Goal: Task Accomplishment & Management: Use online tool/utility

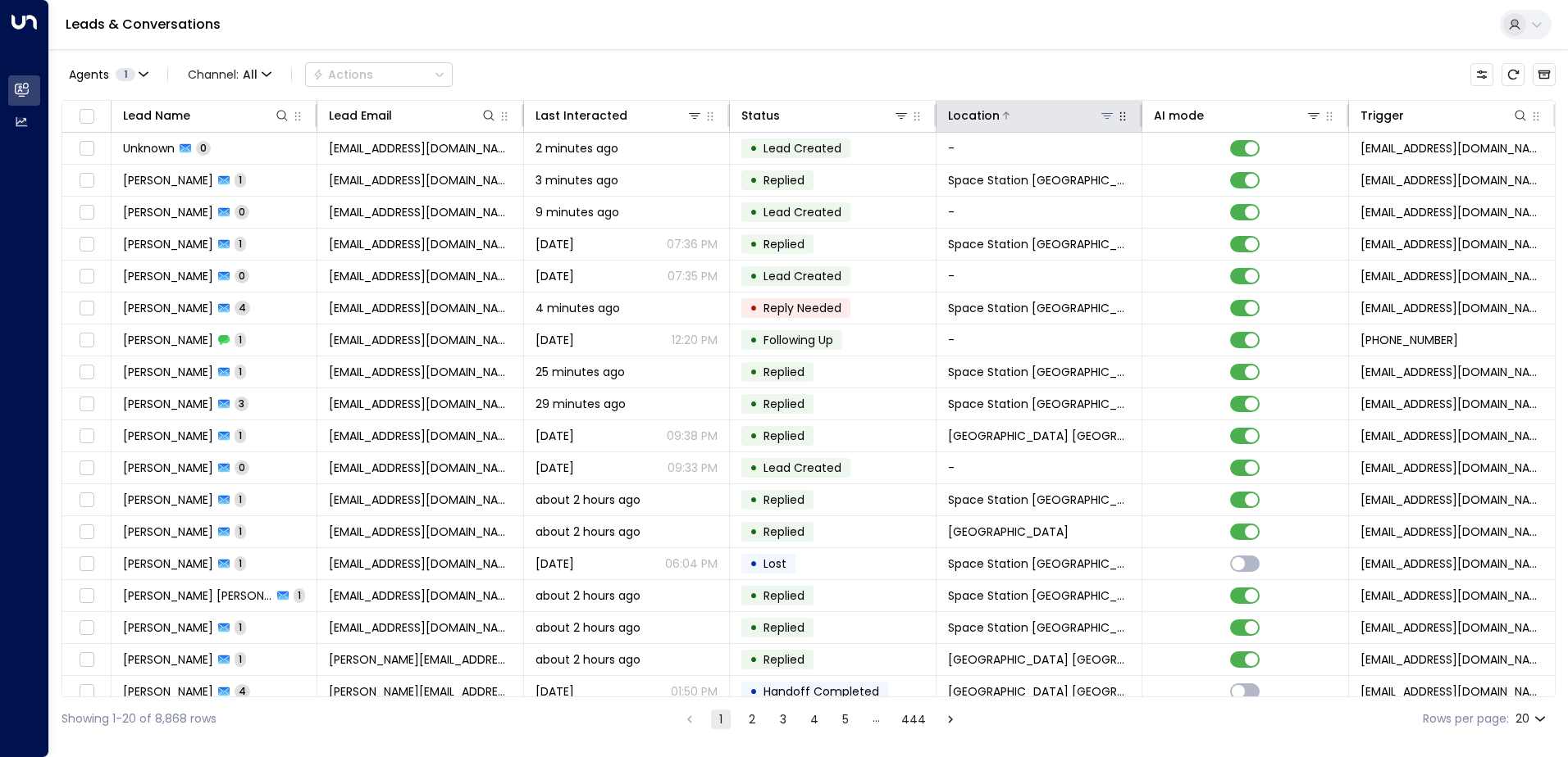
click at [1111, 119] on button at bounding box center [1106, 116] width 17 height 17
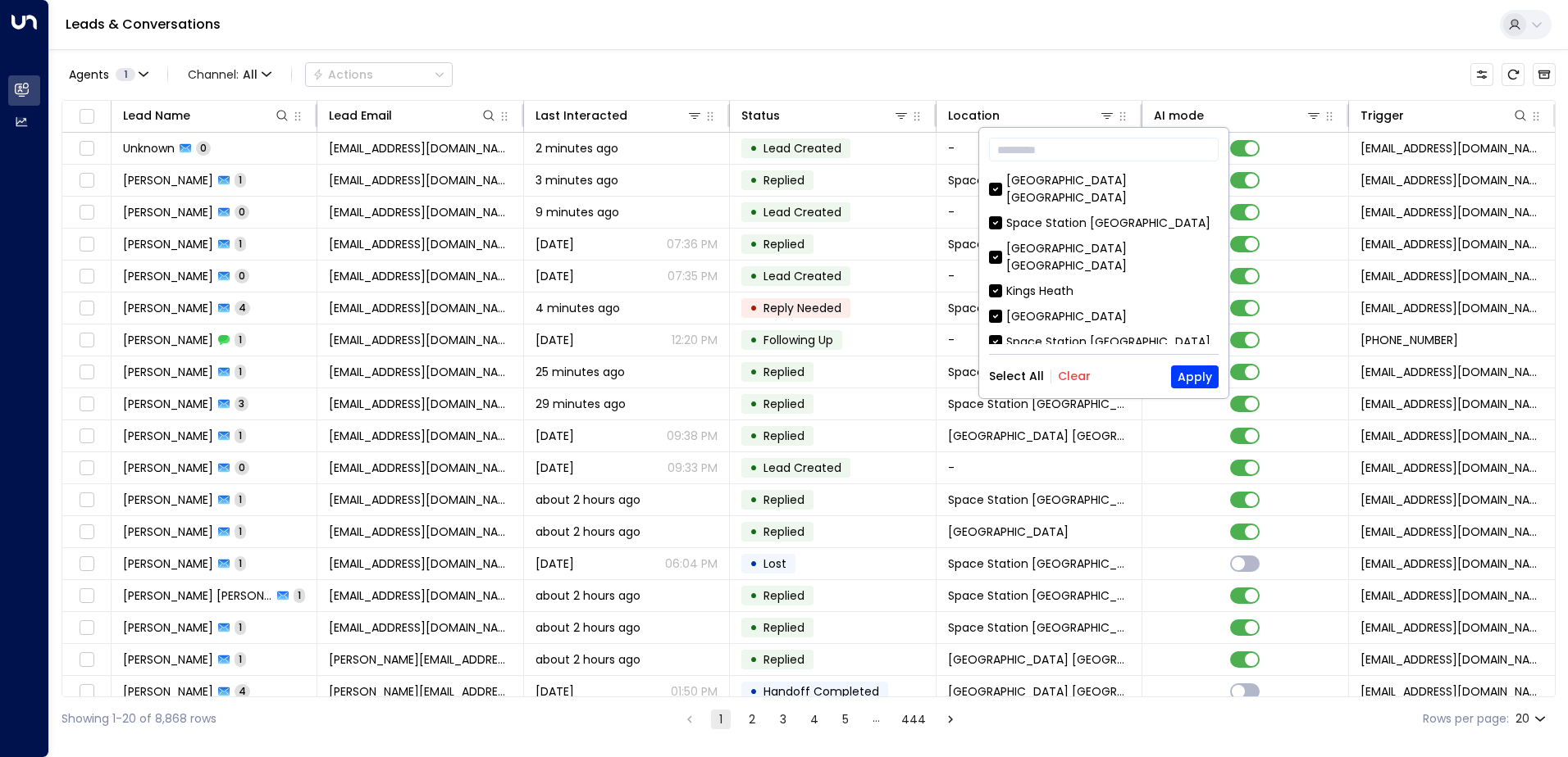
drag, startPoint x: 1078, startPoint y: 375, endPoint x: 1083, endPoint y: 367, distance: 9.4
click at [1078, 372] on button "Clear" at bounding box center [1074, 375] width 33 height 13
click at [1145, 215] on div "Space Station [GEOGRAPHIC_DATA]" at bounding box center [1108, 223] width 204 height 17
click at [1196, 380] on button "Apply" at bounding box center [1194, 376] width 48 height 23
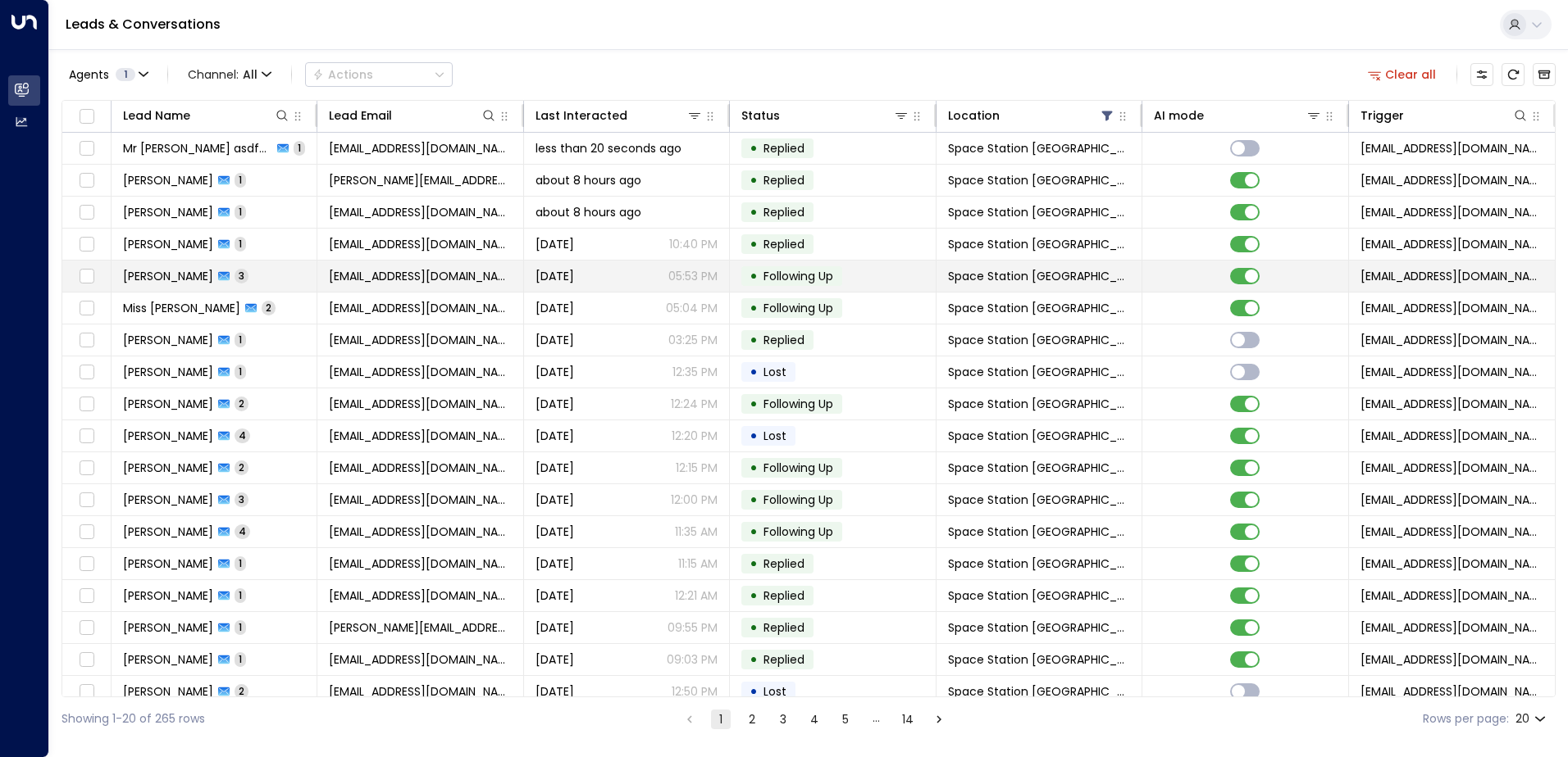
click at [193, 282] on span "[PERSON_NAME]" at bounding box center [168, 276] width 90 height 17
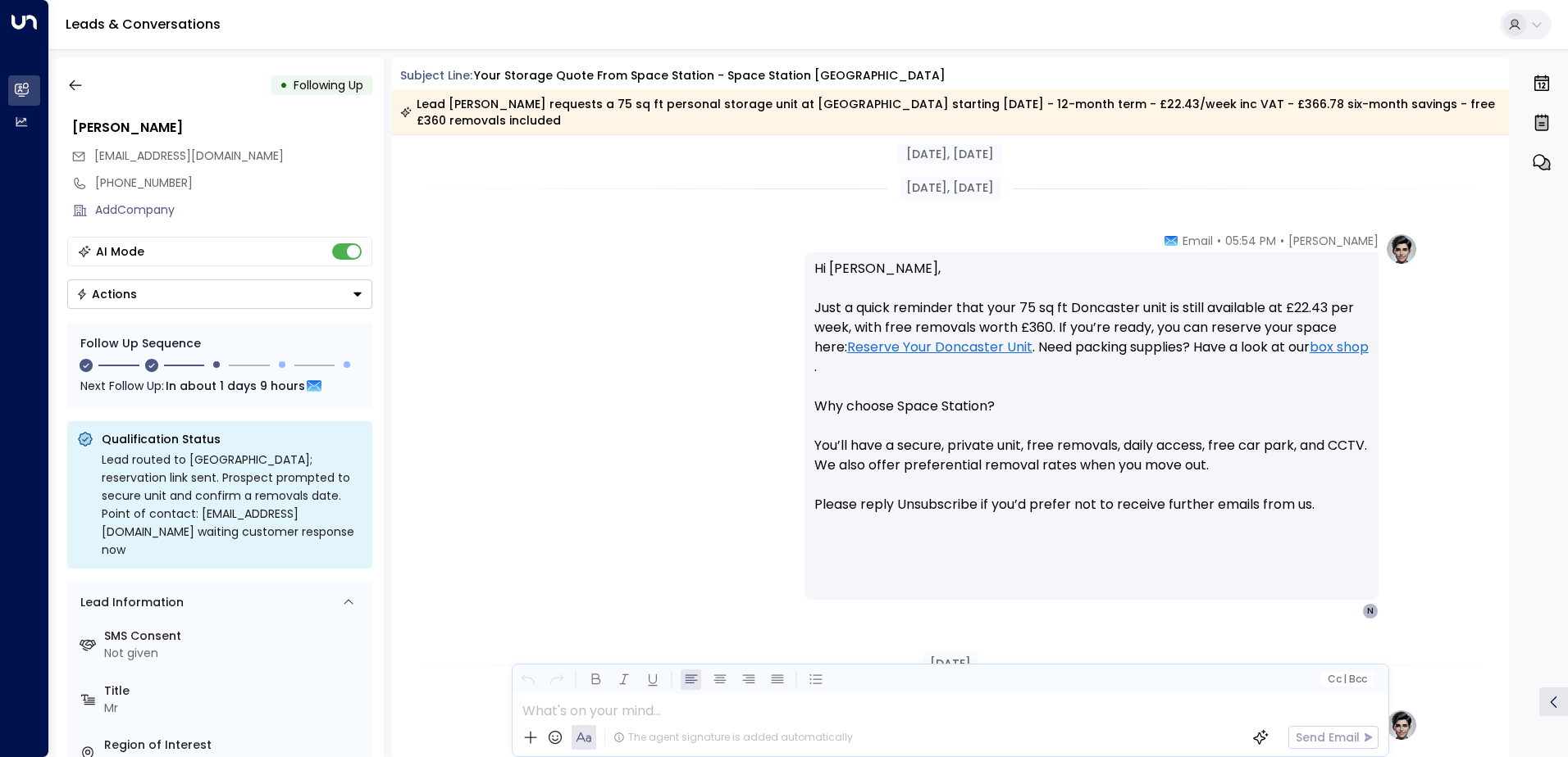
scroll to position [780, 0]
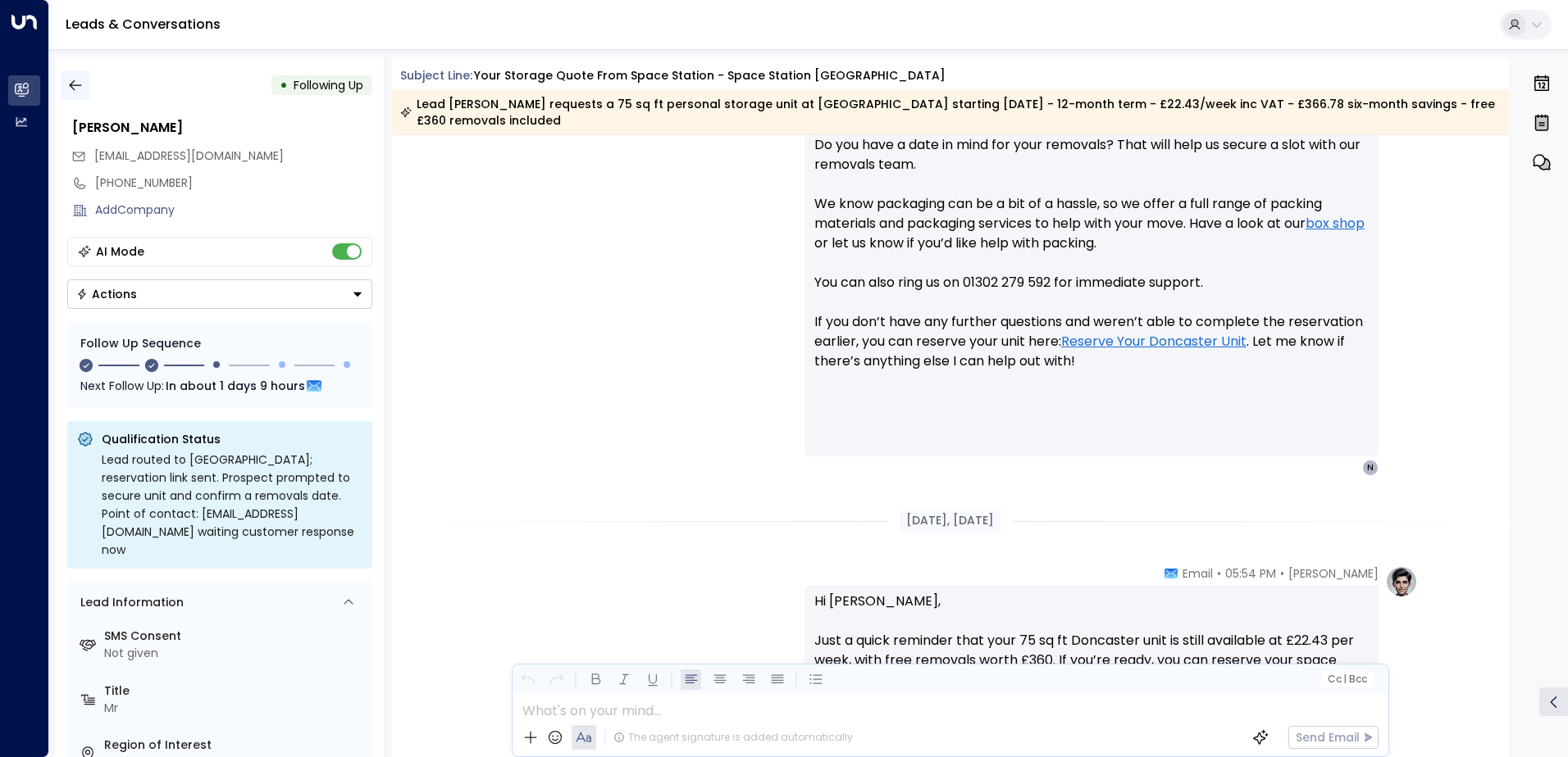
click at [83, 87] on button "button" at bounding box center [76, 85] width 30 height 30
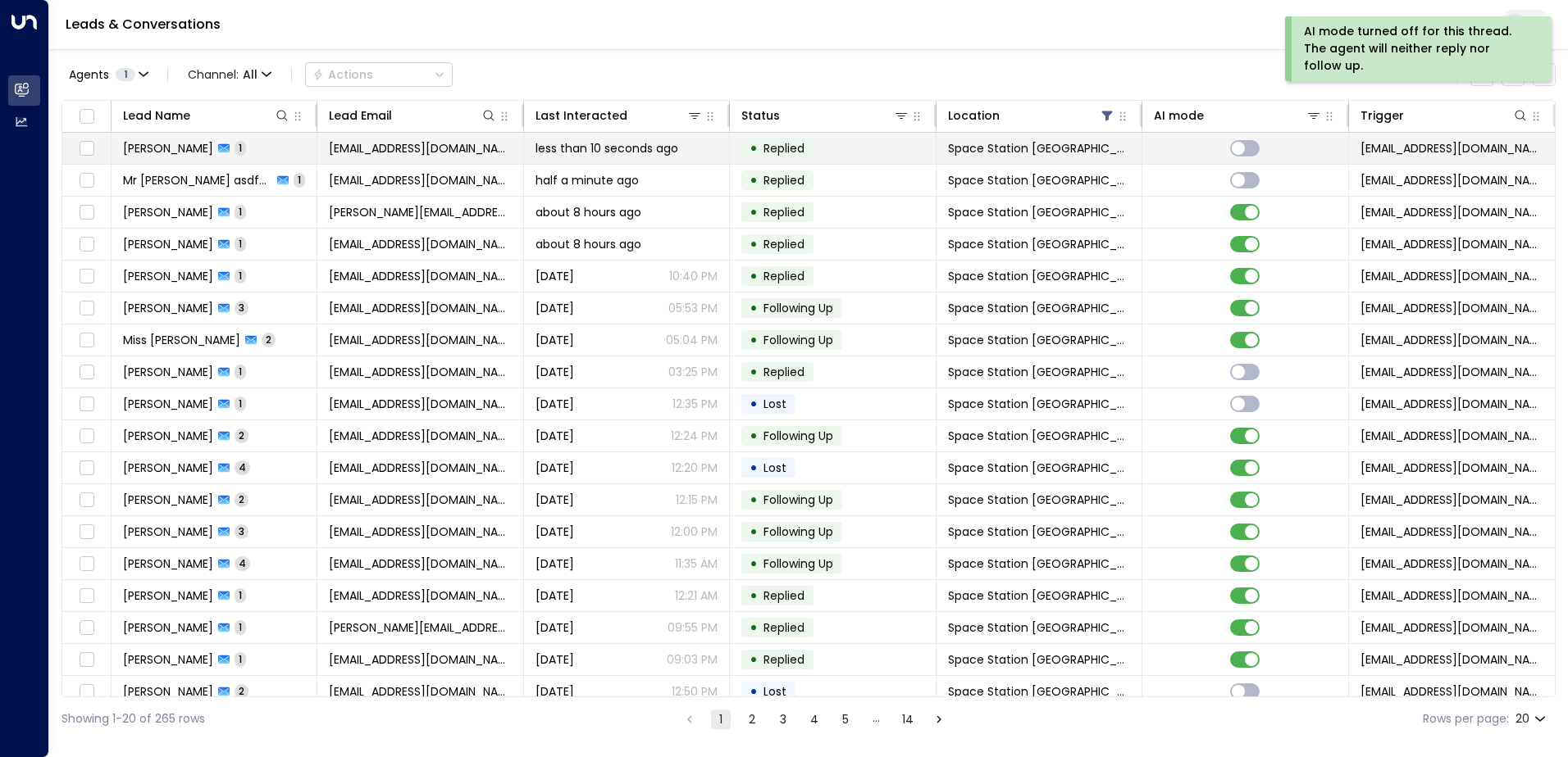
click at [191, 150] on span "[PERSON_NAME]" at bounding box center [168, 148] width 90 height 17
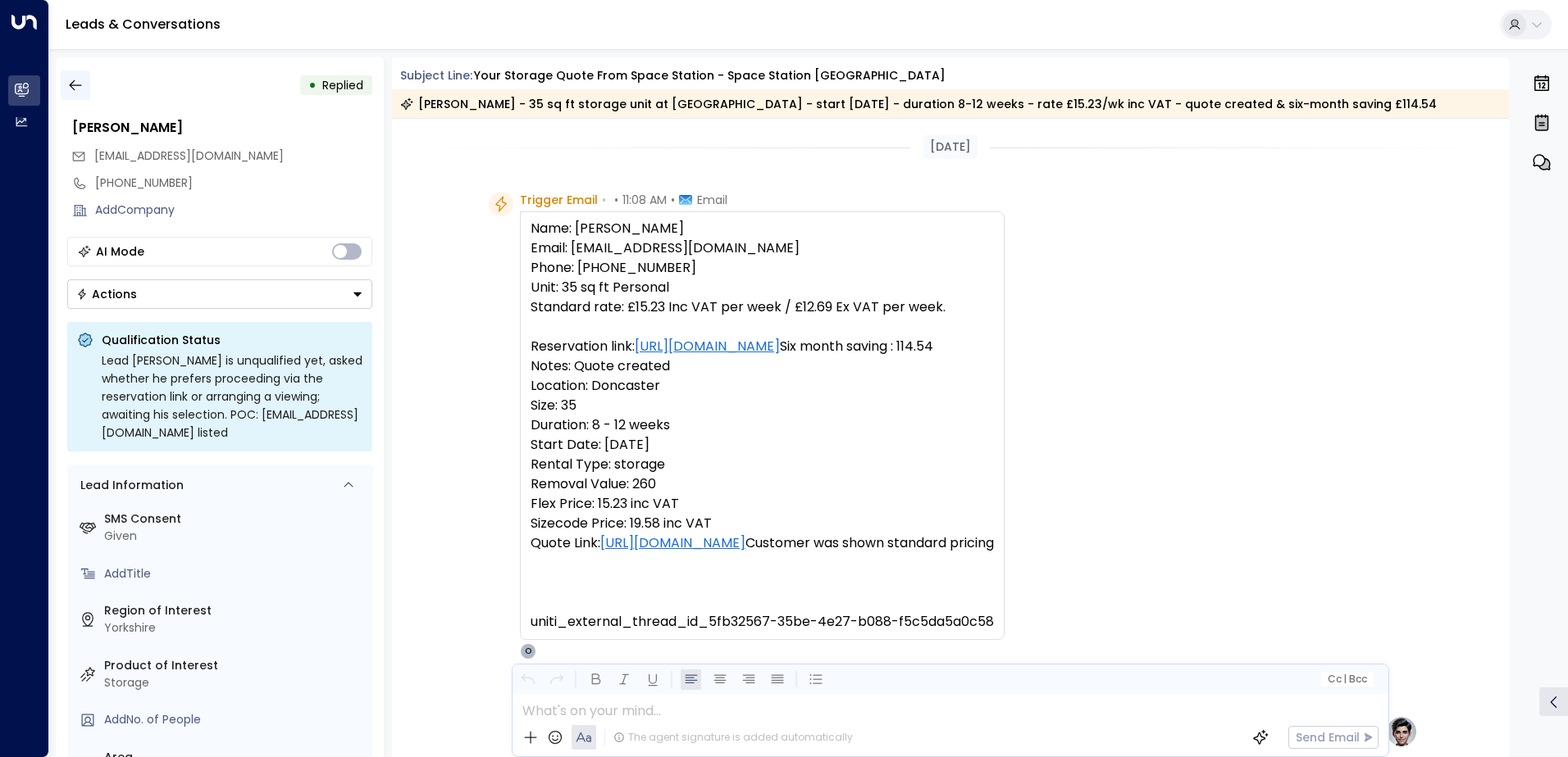
click at [78, 87] on icon "button" at bounding box center [75, 85] width 17 height 17
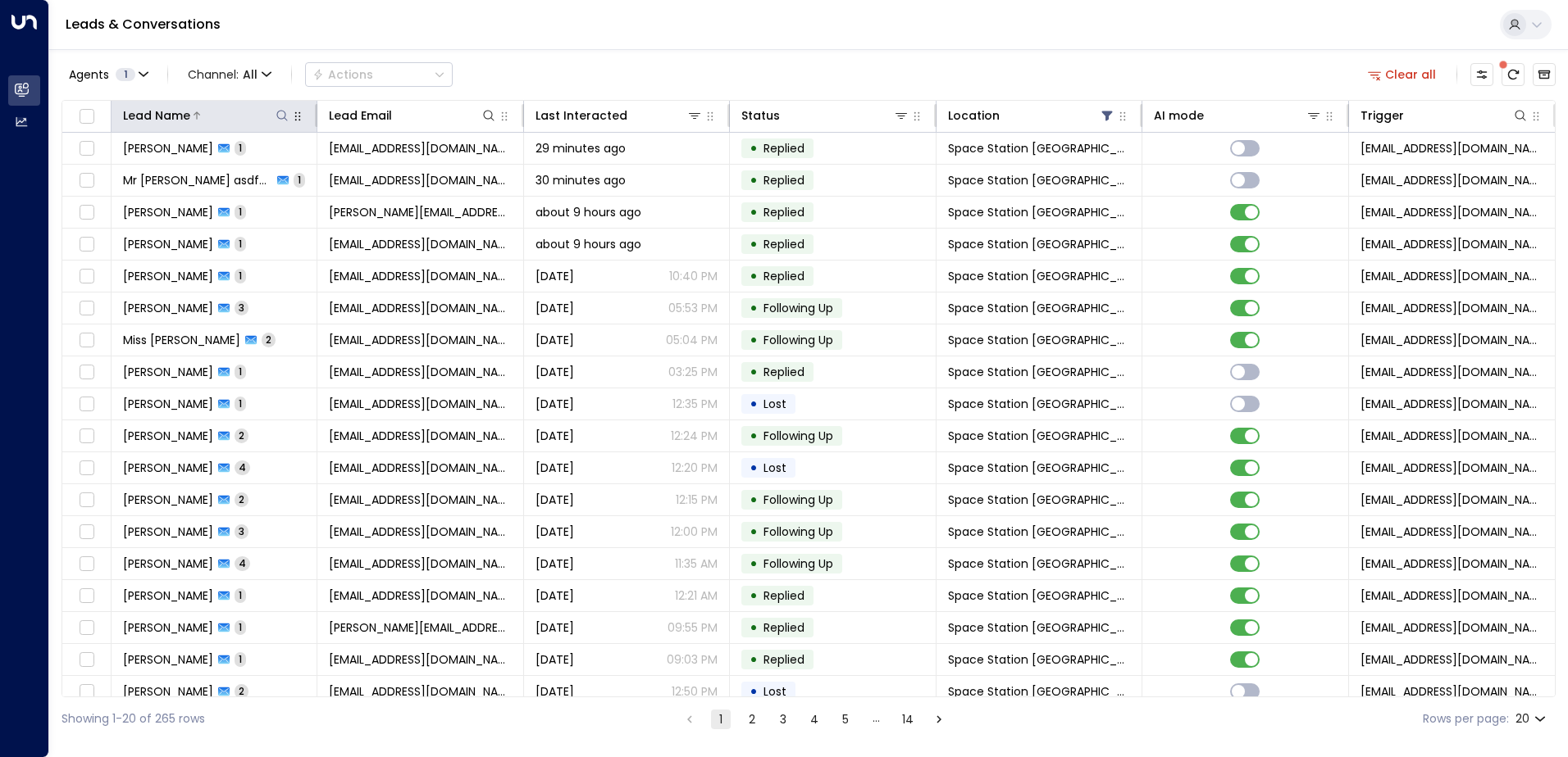
click at [289, 122] on button at bounding box center [282, 116] width 17 height 17
type input "***"
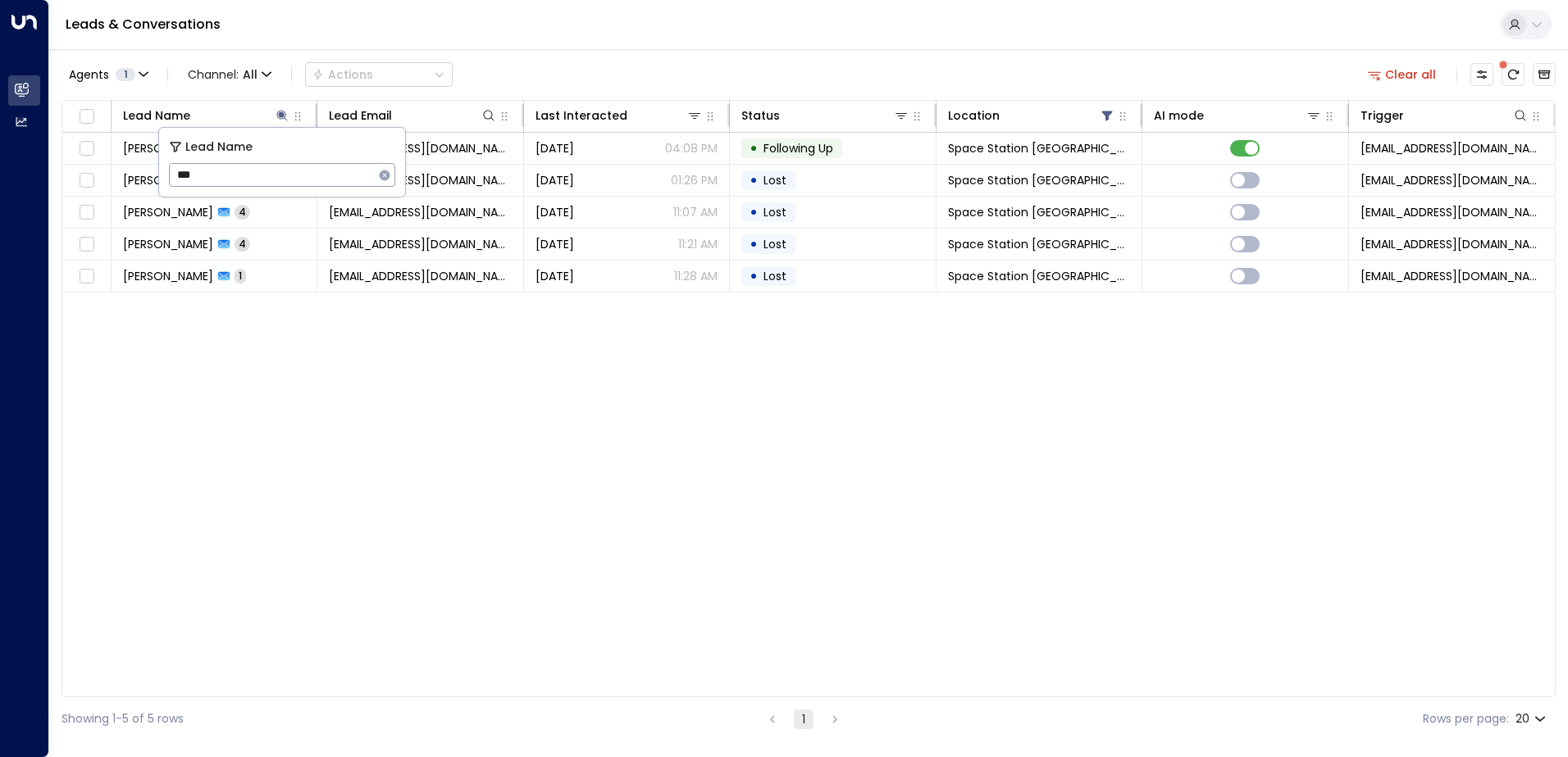
click at [703, 502] on div "Lead Name Lead Email Last Interacted Status Location AI mode Trigger [PERSON_NA…" at bounding box center [809, 398] width 1494 height 597
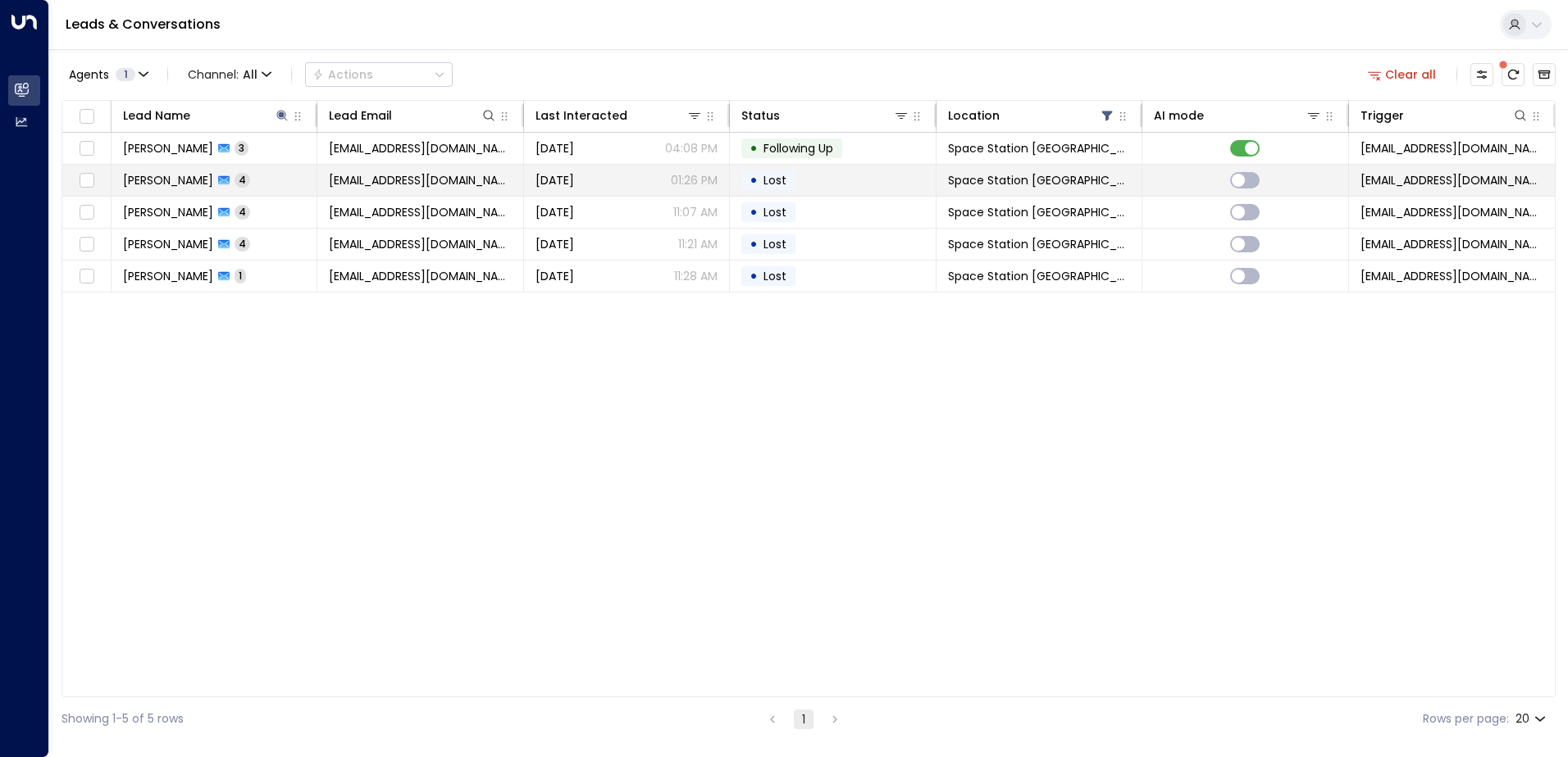
click at [172, 172] on span "[PERSON_NAME]" at bounding box center [168, 180] width 90 height 17
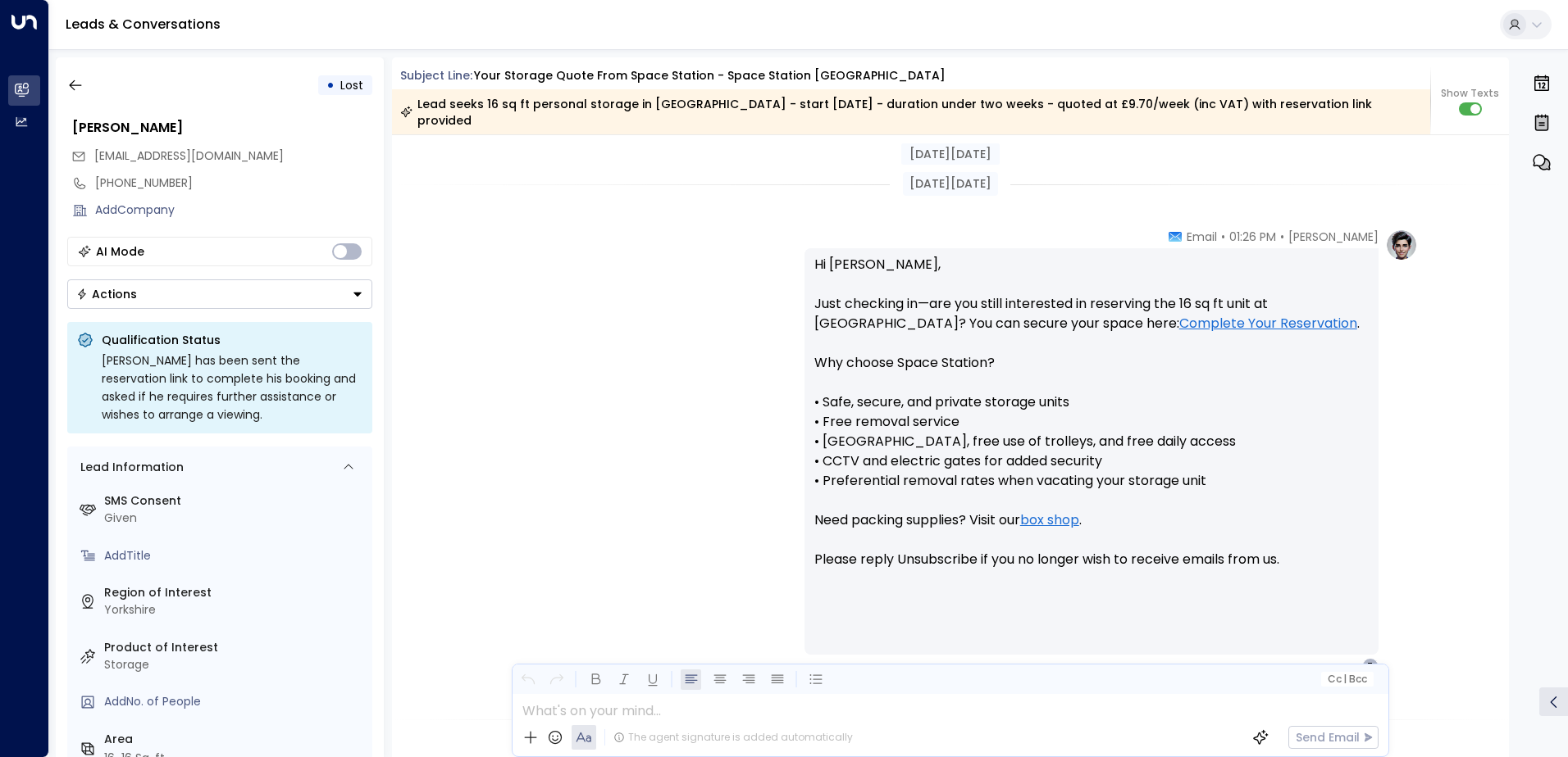
scroll to position [995, 0]
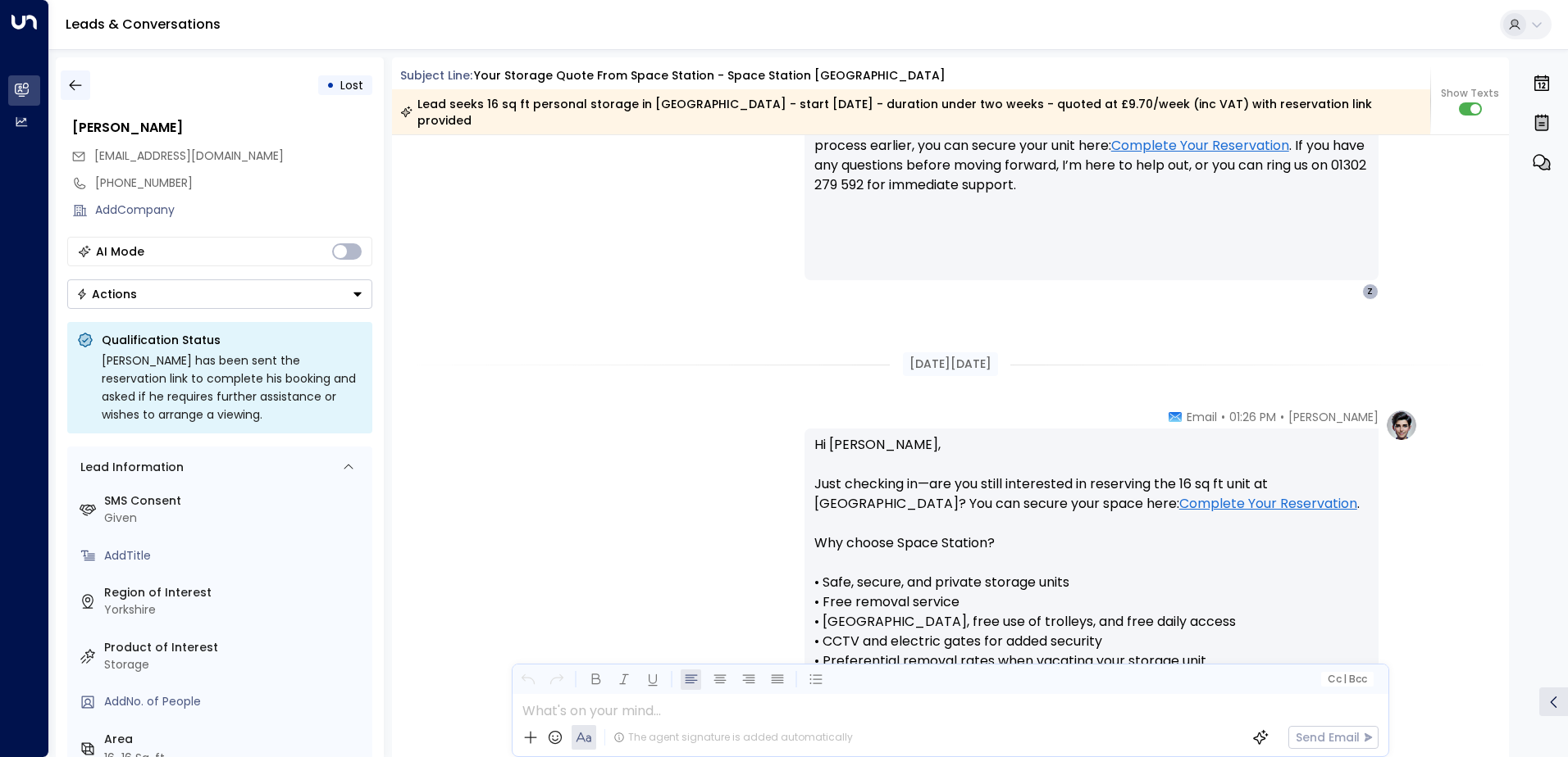
click at [72, 83] on icon "button" at bounding box center [75, 85] width 17 height 17
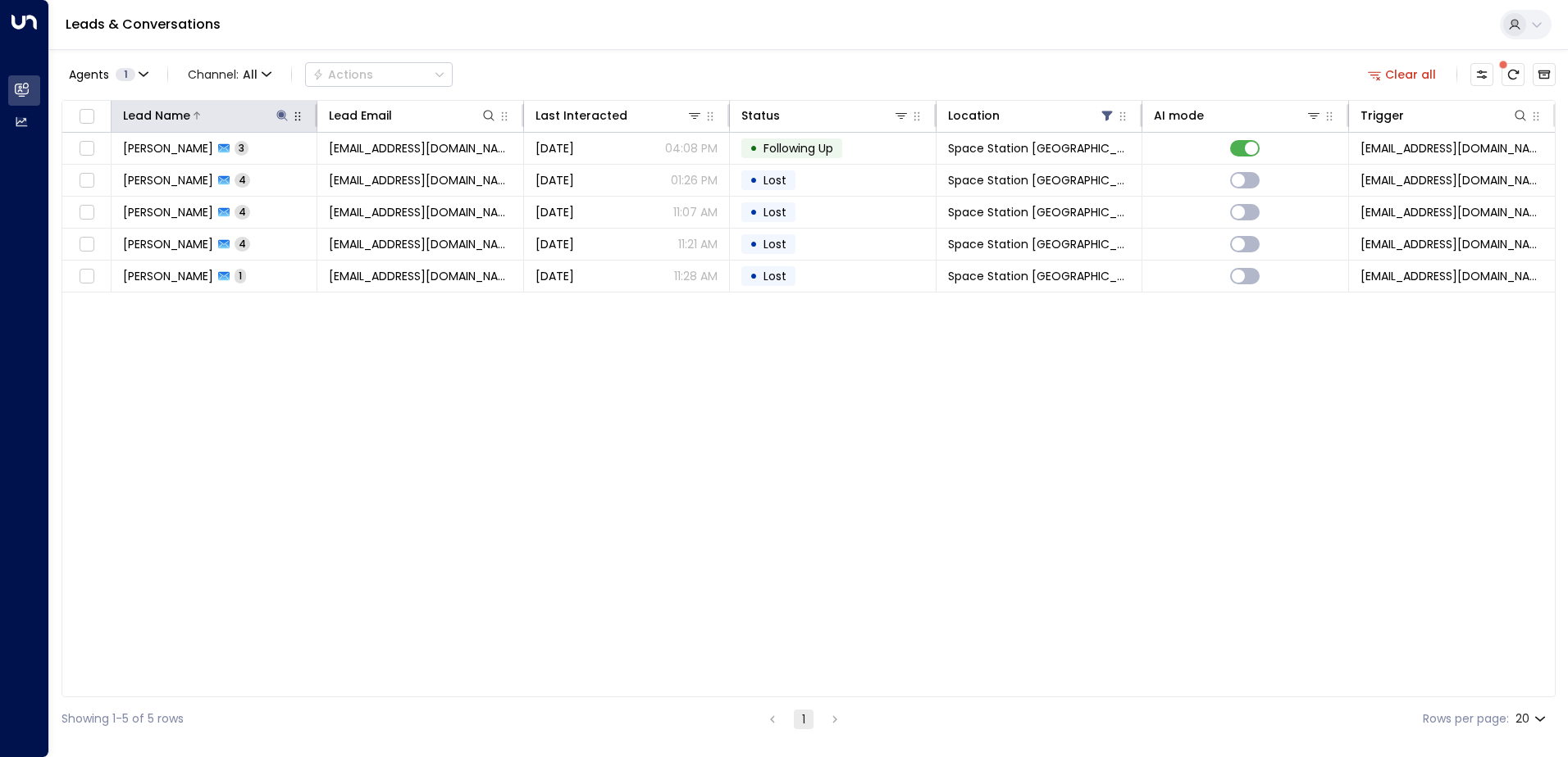
click at [279, 117] on icon at bounding box center [282, 115] width 13 height 13
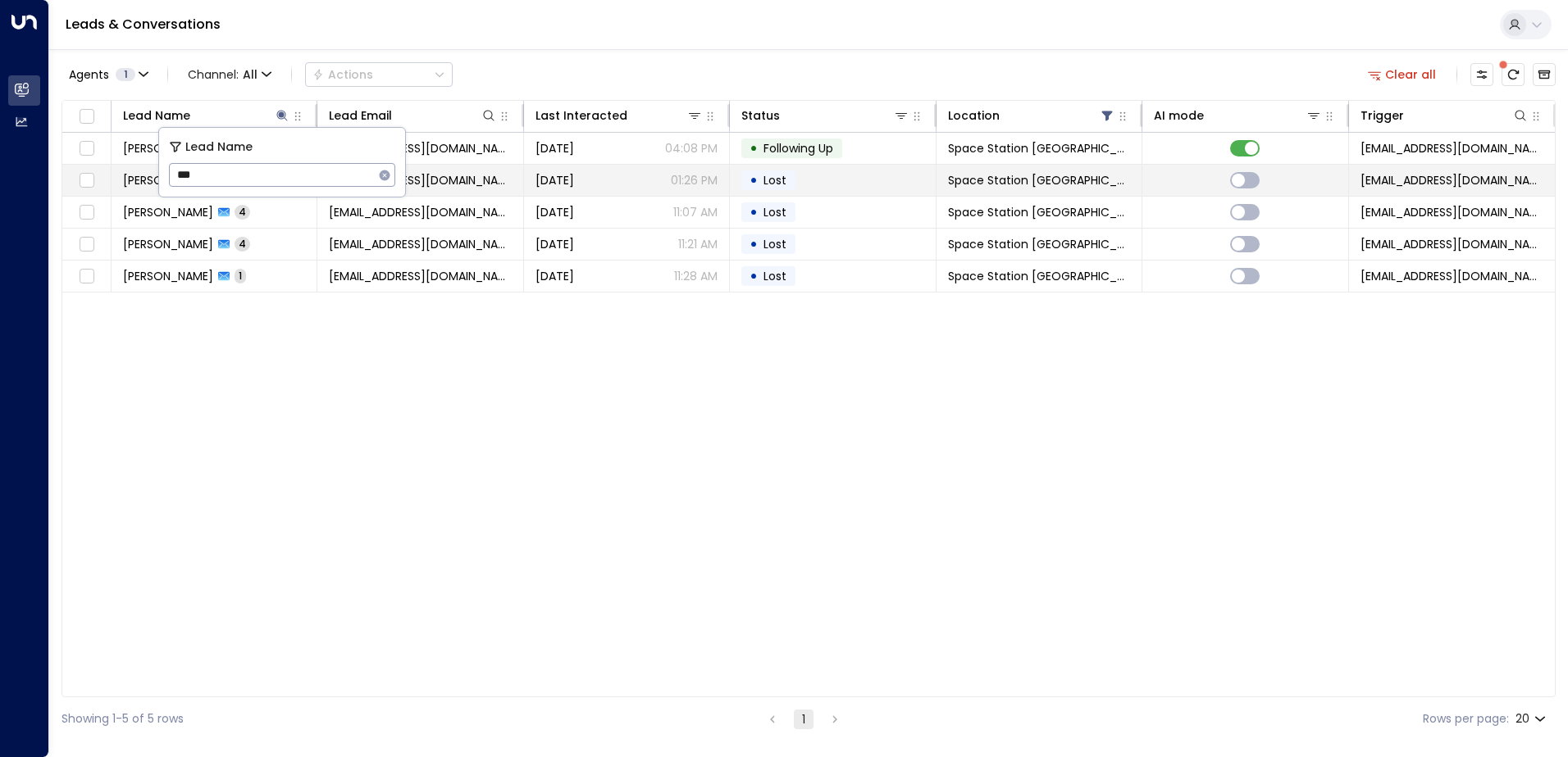
drag, startPoint x: 163, startPoint y: 170, endPoint x: 143, endPoint y: 165, distance: 20.6
click at [143, 165] on body "Overview Leads & Conversations Leads & Conversations Analytics Analytics Leads …" at bounding box center [784, 370] width 1568 height 740
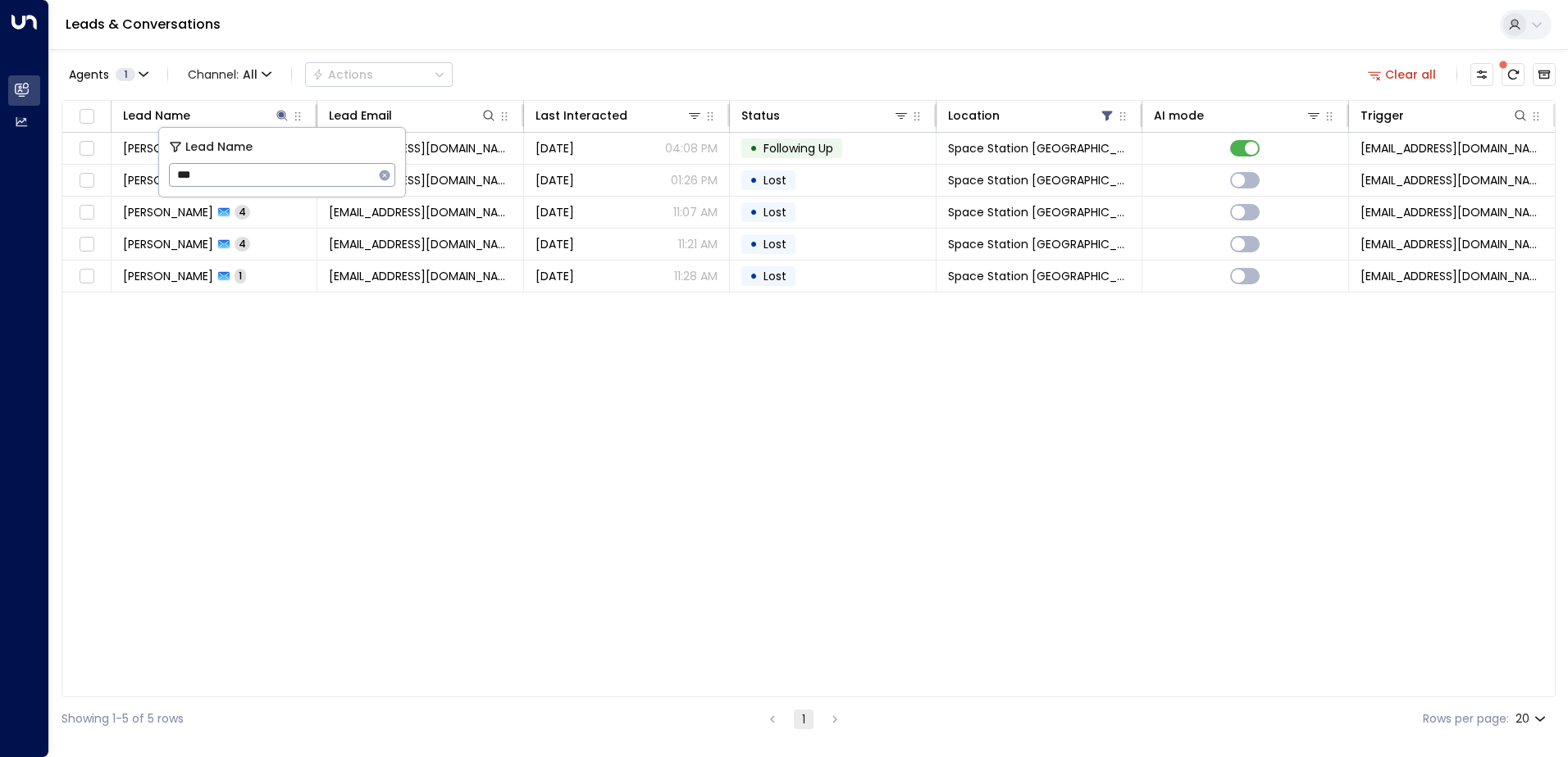
drag, startPoint x: 193, startPoint y: 174, endPoint x: 177, endPoint y: 174, distance: 16.0
click at [177, 174] on input "***" at bounding box center [271, 175] width 205 height 30
type input "*"
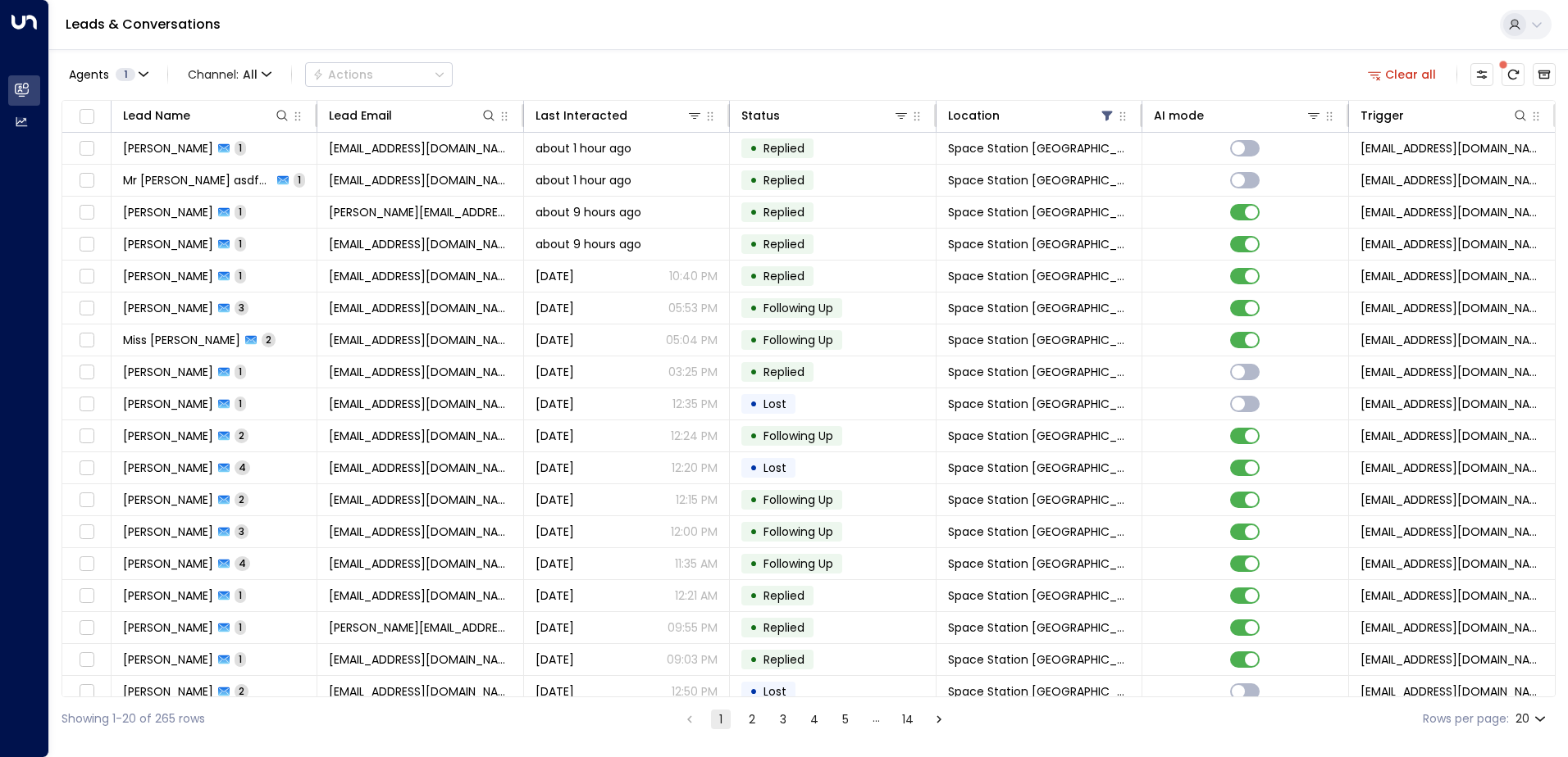
click at [480, 320] on td "[EMAIL_ADDRESS][DOMAIN_NAME]" at bounding box center [420, 309] width 206 height 31
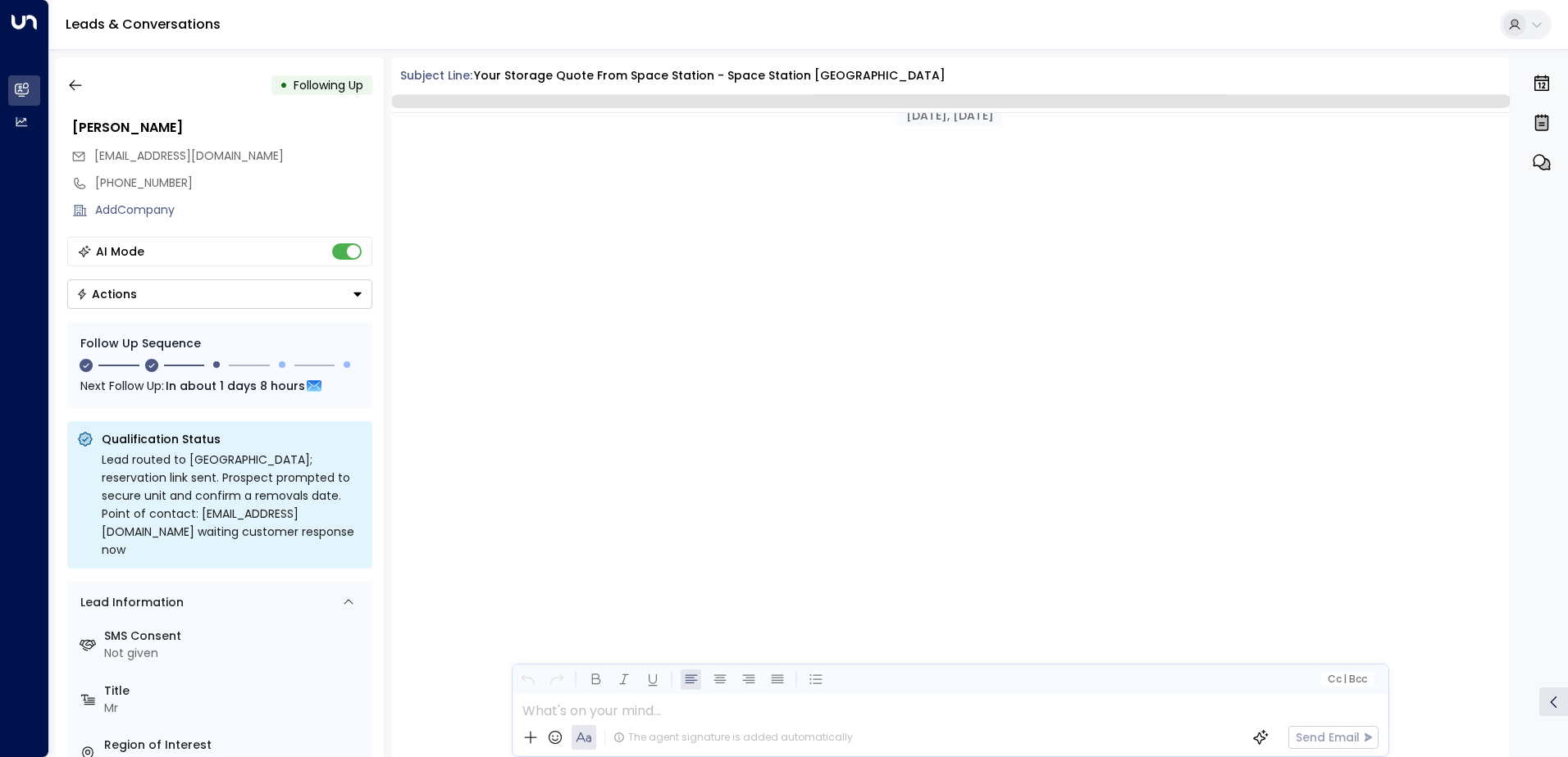
scroll to position [1436, 0]
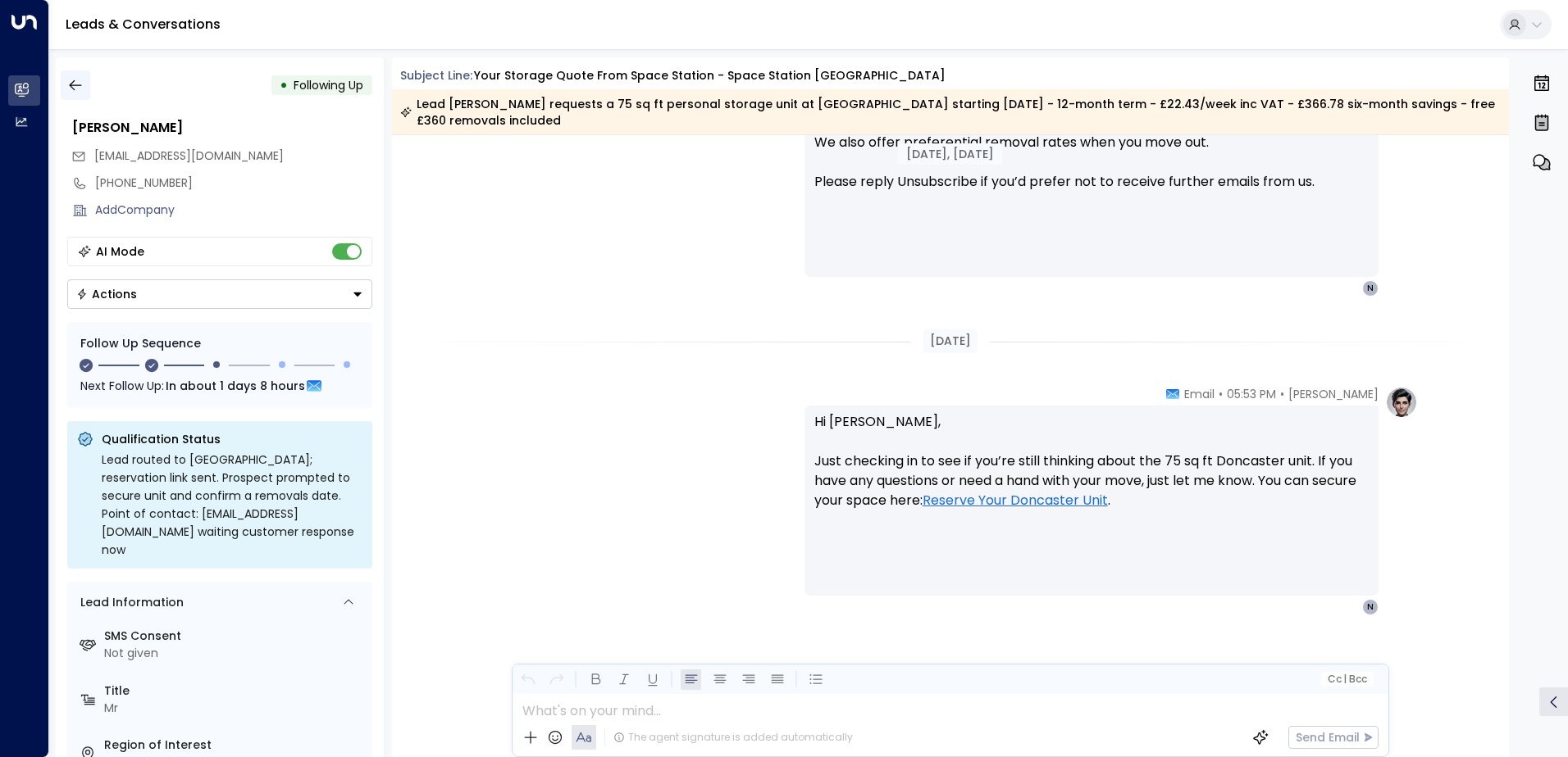
click at [77, 78] on icon "button" at bounding box center [75, 85] width 17 height 17
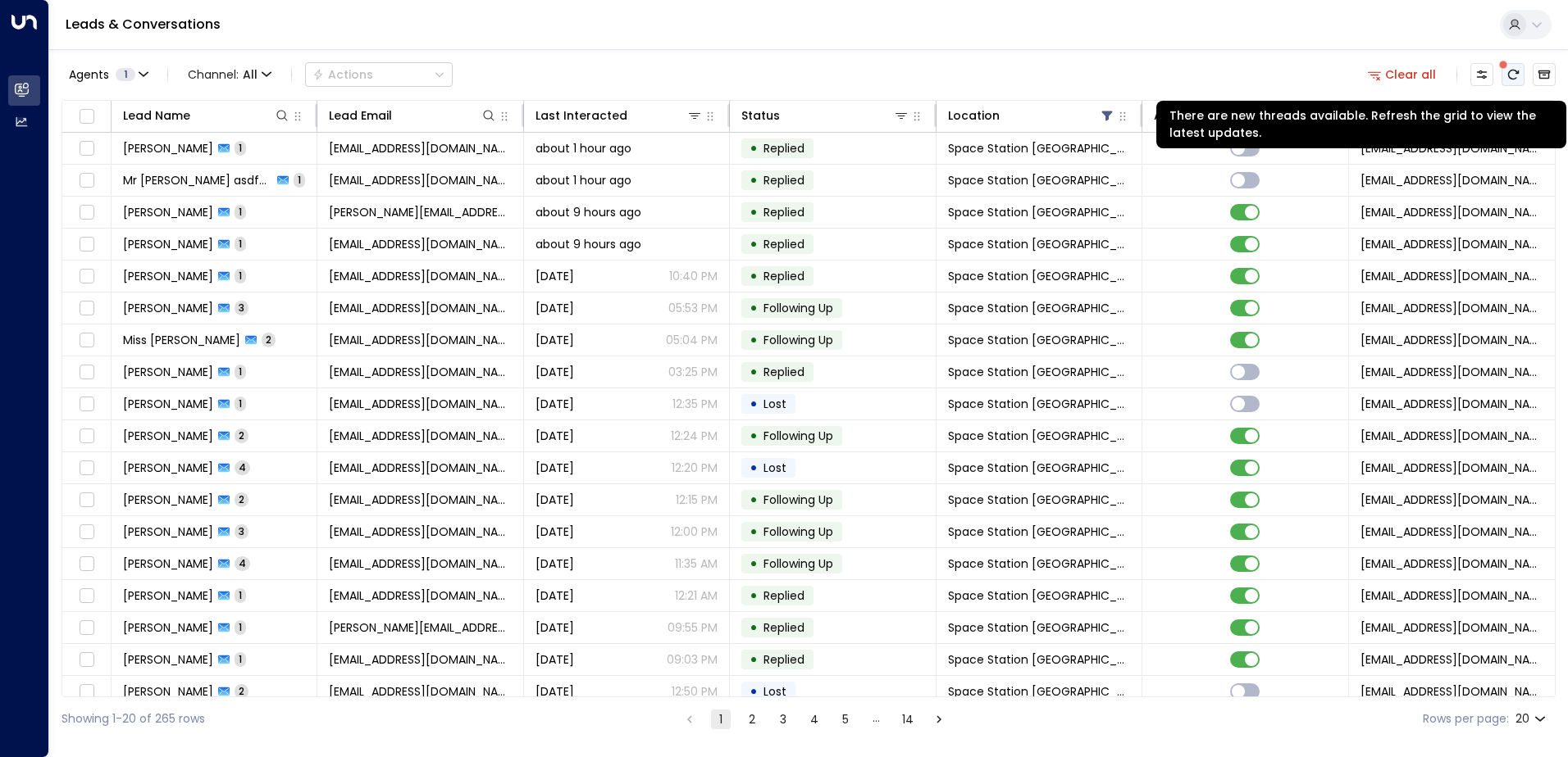
click at [1514, 80] on icon "There are new threads available. Refresh the grid to view the latest updates." at bounding box center [1512, 74] width 13 height 13
